Goal: Information Seeking & Learning: Learn about a topic

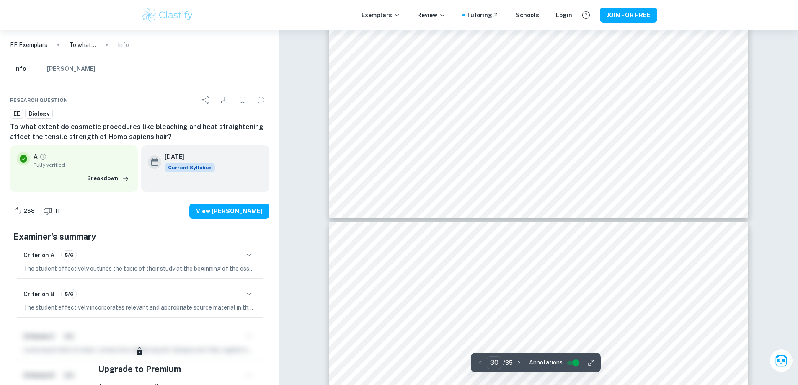
scroll to position [16516, 0]
type input "31"
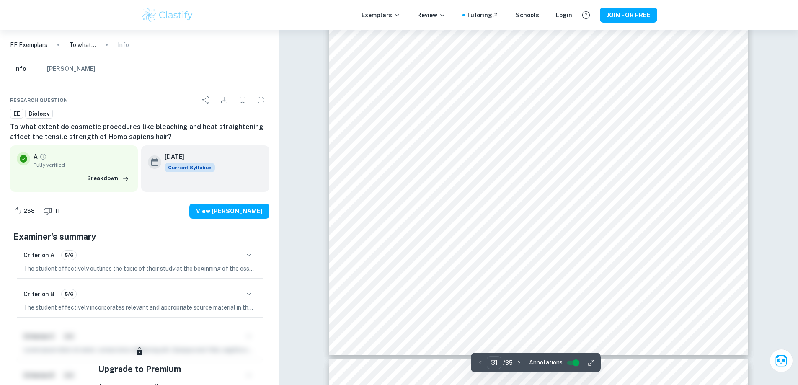
scroll to position [16768, 0]
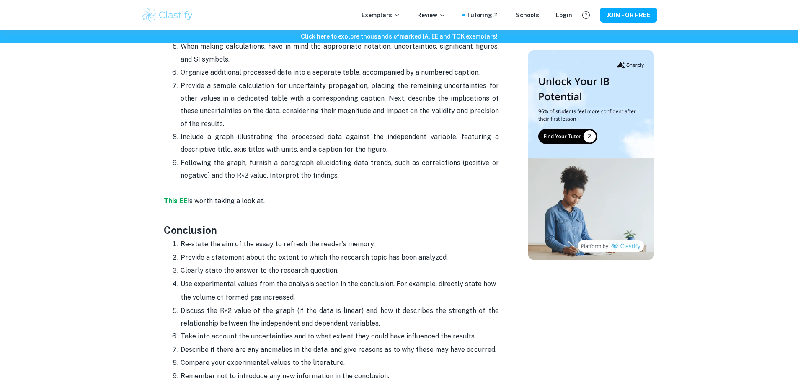
scroll to position [1711, 0]
